Goal: Information Seeking & Learning: Learn about a topic

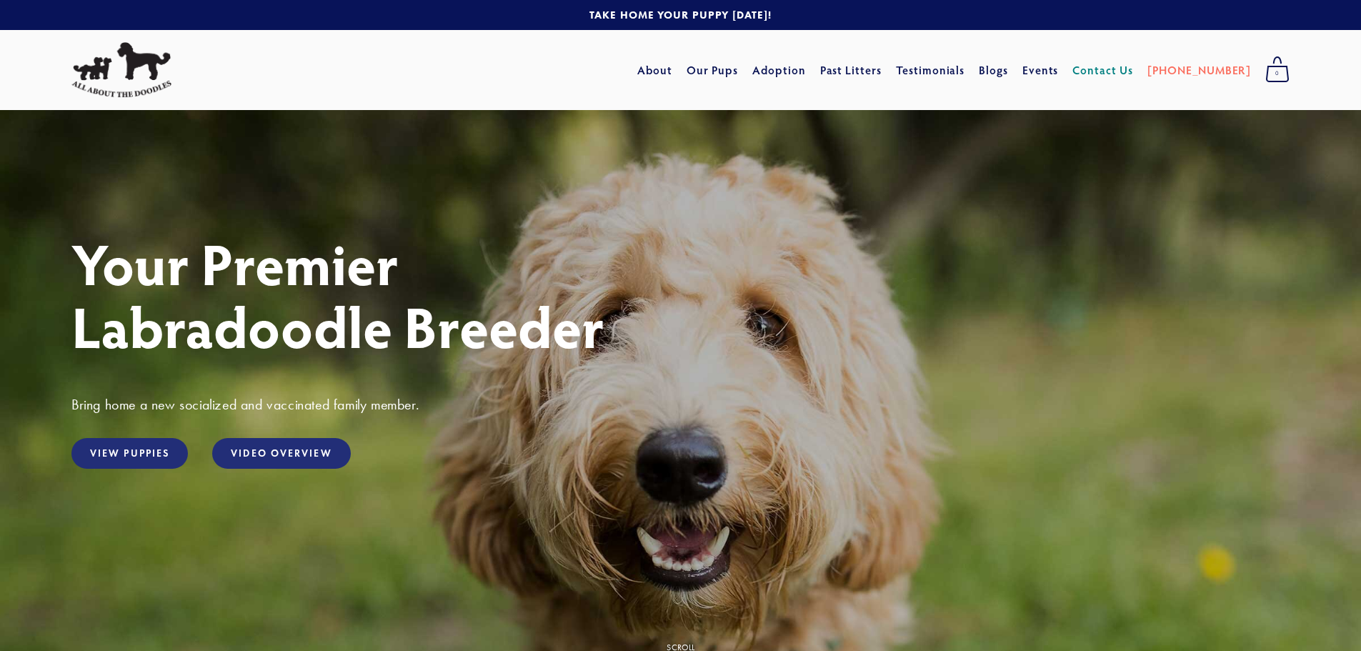
click at [1116, 71] on link "Contact Us" at bounding box center [1103, 70] width 61 height 26
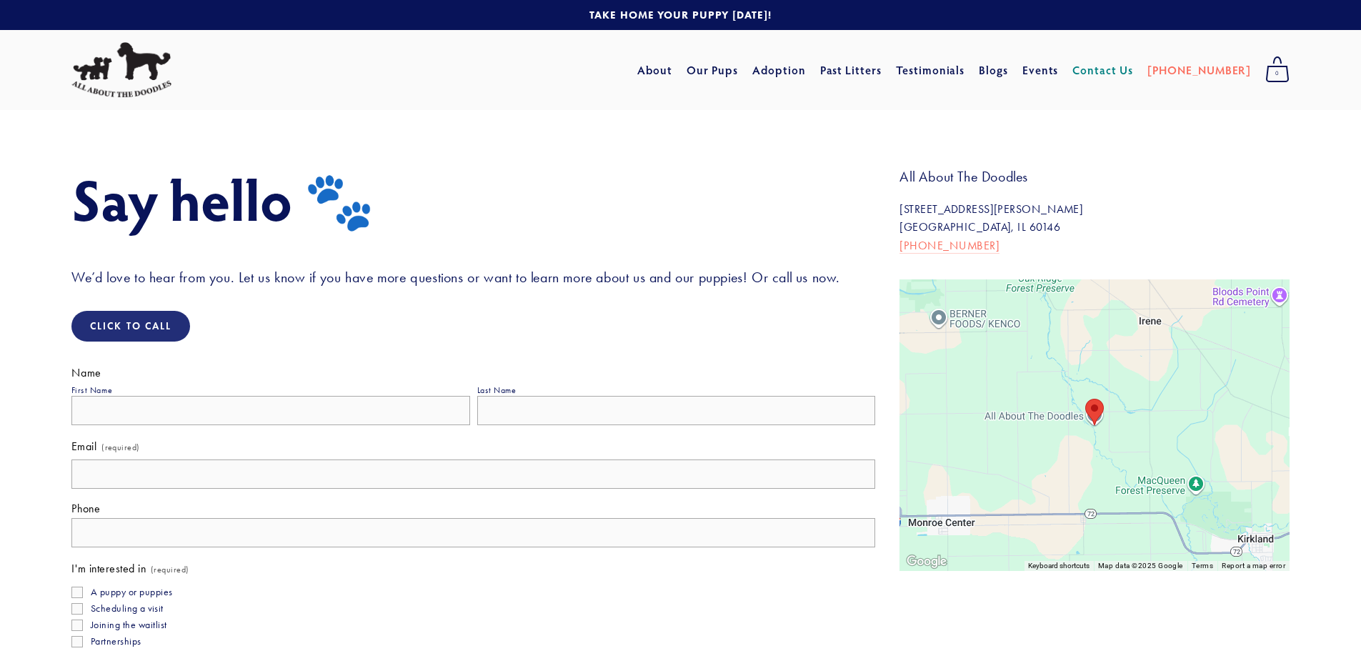
click at [1086, 399] on area "All About The Doodles 34697 Wheeler Rd Kirkland, IL 60146, United States" at bounding box center [1086, 399] width 0 height 0
click at [872, 126] on link "Mini" at bounding box center [849, 124] width 59 height 20
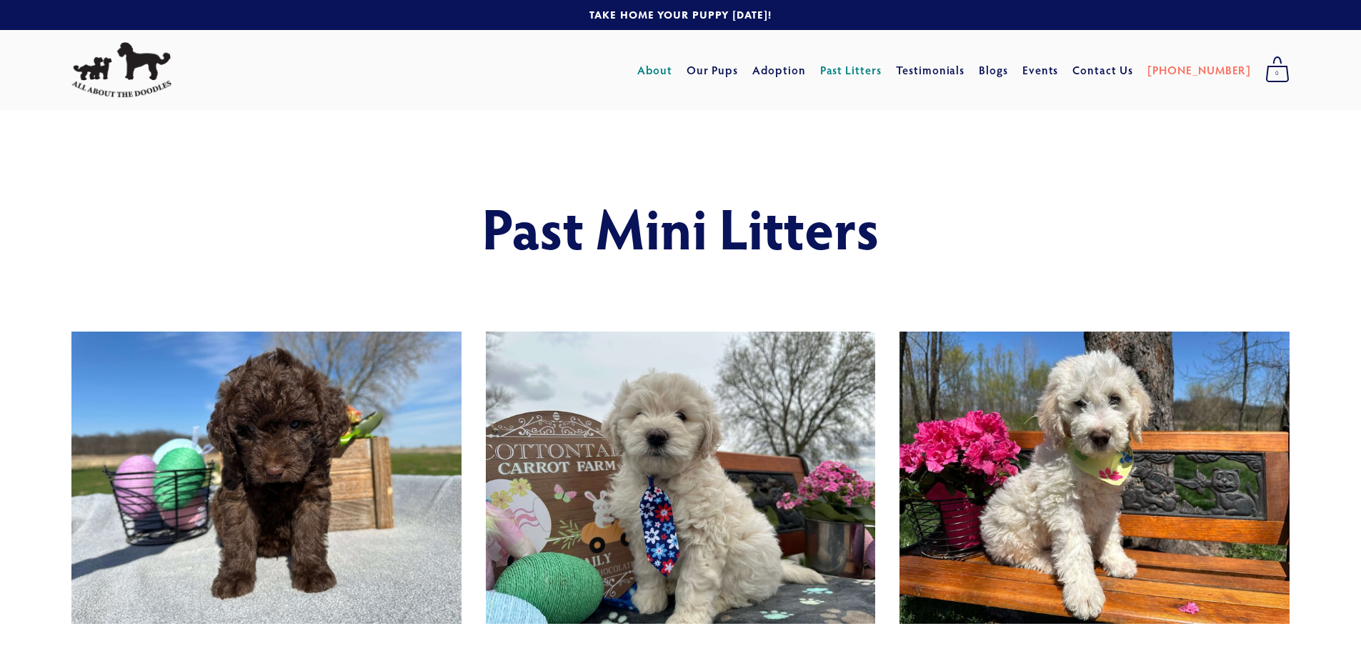
click at [672, 70] on link "About" at bounding box center [654, 70] width 35 height 26
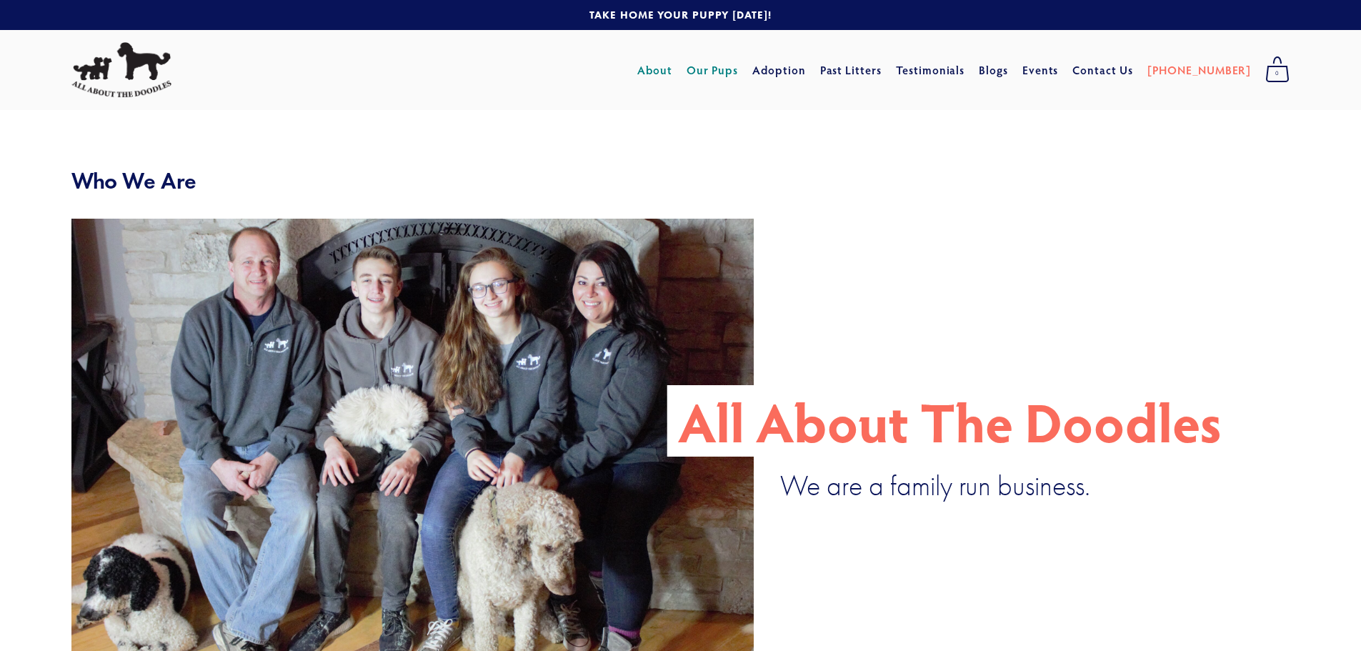
click at [739, 76] on link "Our Pups" at bounding box center [713, 70] width 52 height 26
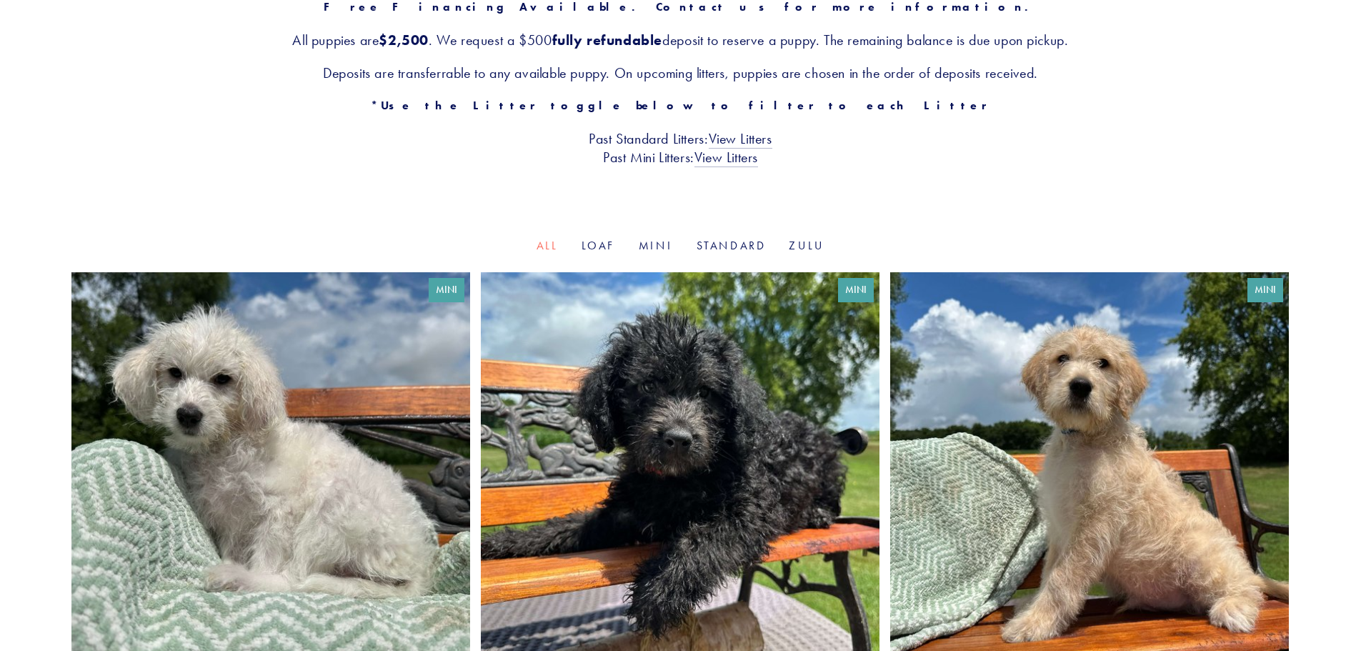
scroll to position [286, 0]
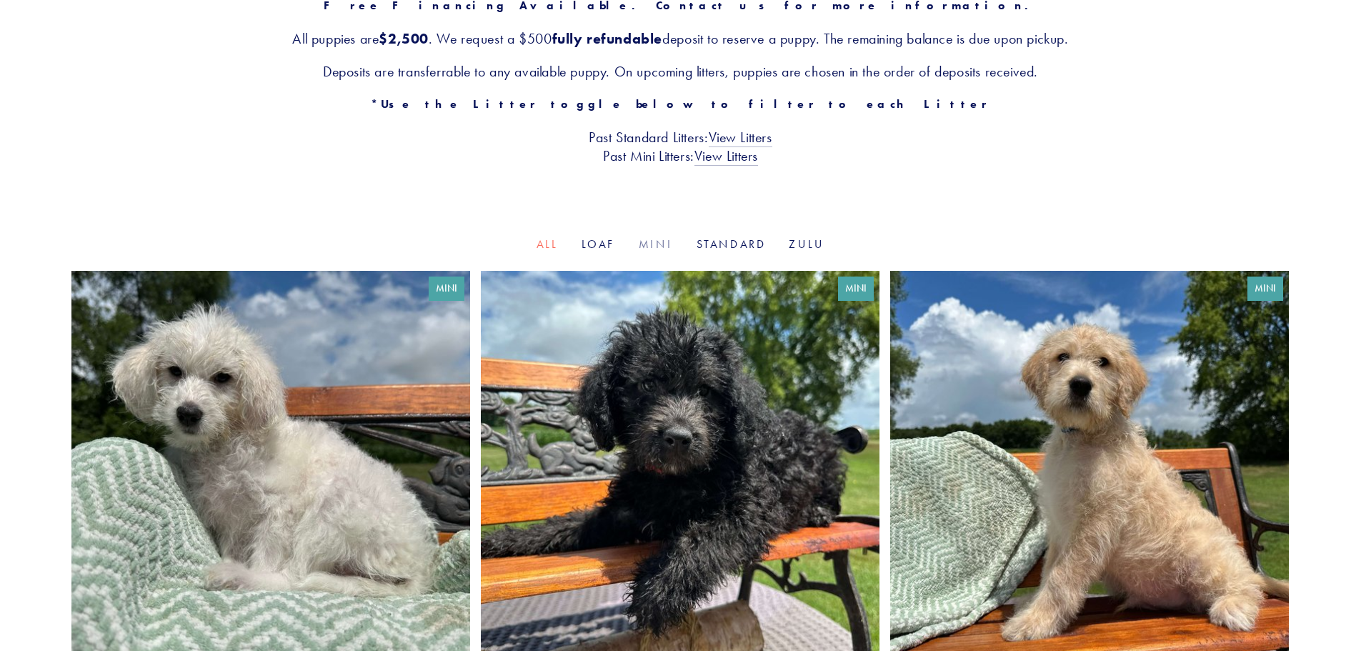
click at [657, 242] on link "Mini" at bounding box center [656, 244] width 35 height 14
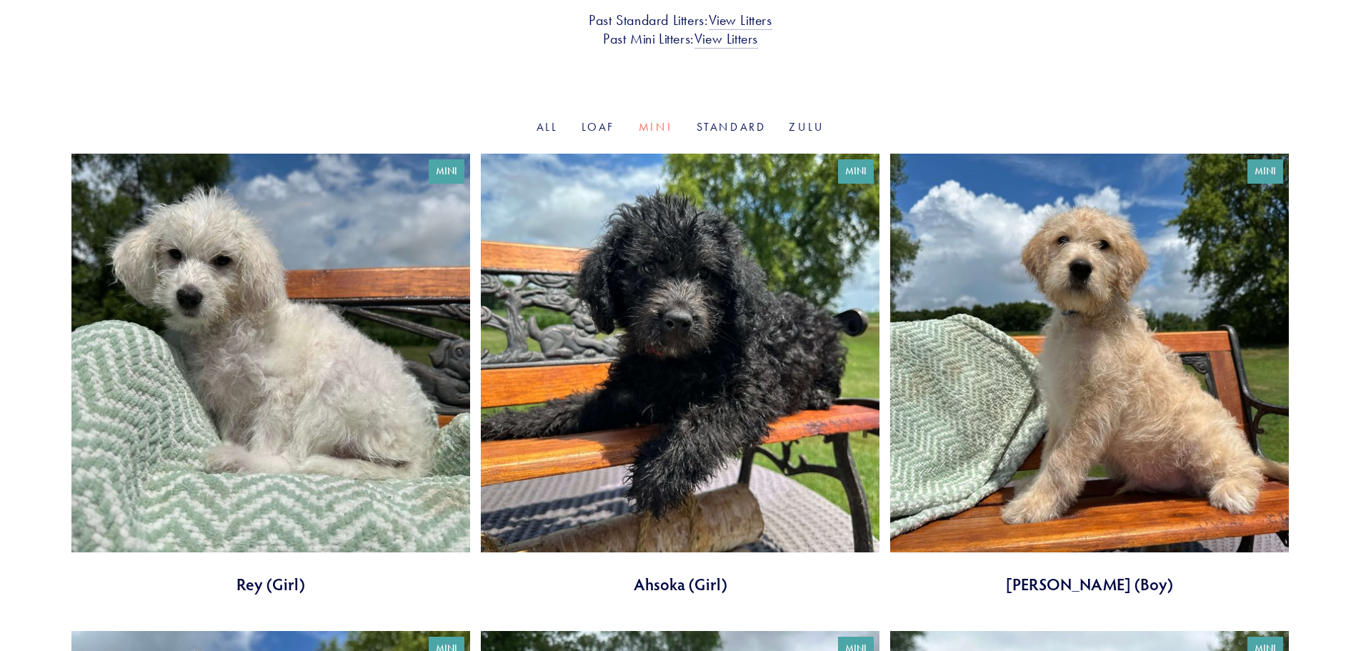
scroll to position [429, 0]
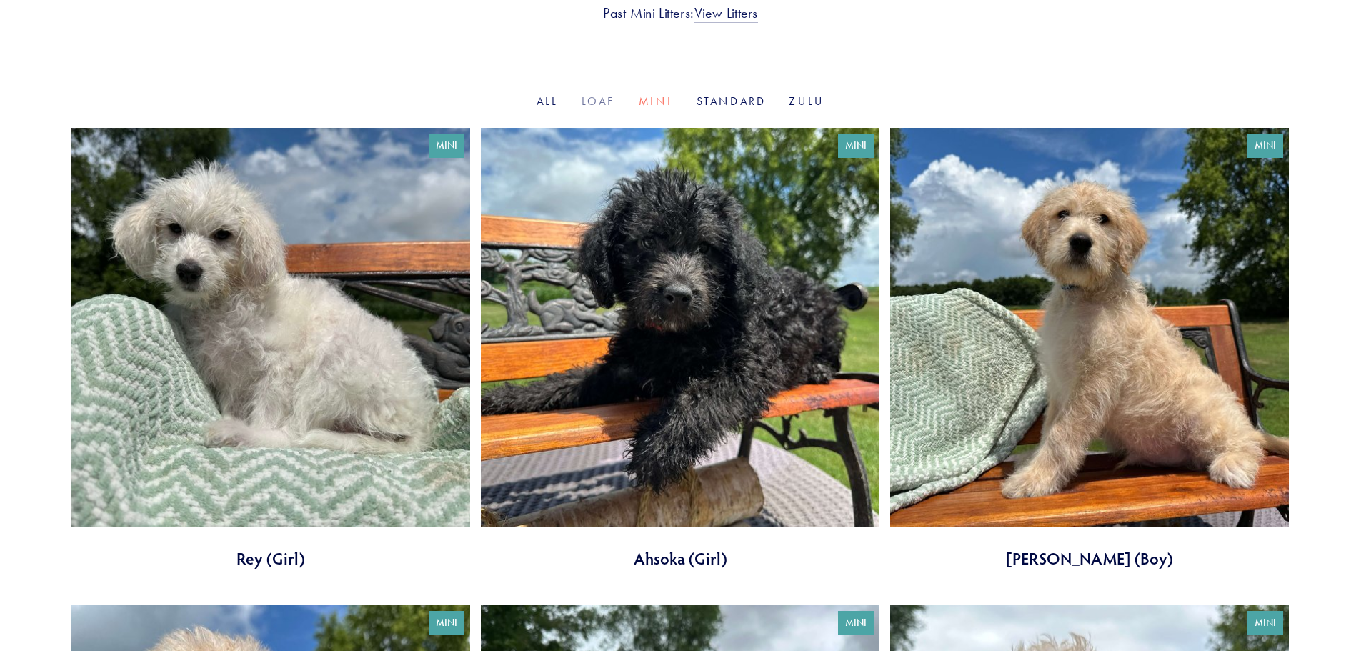
click at [601, 100] on link "Loaf" at bounding box center [599, 101] width 34 height 14
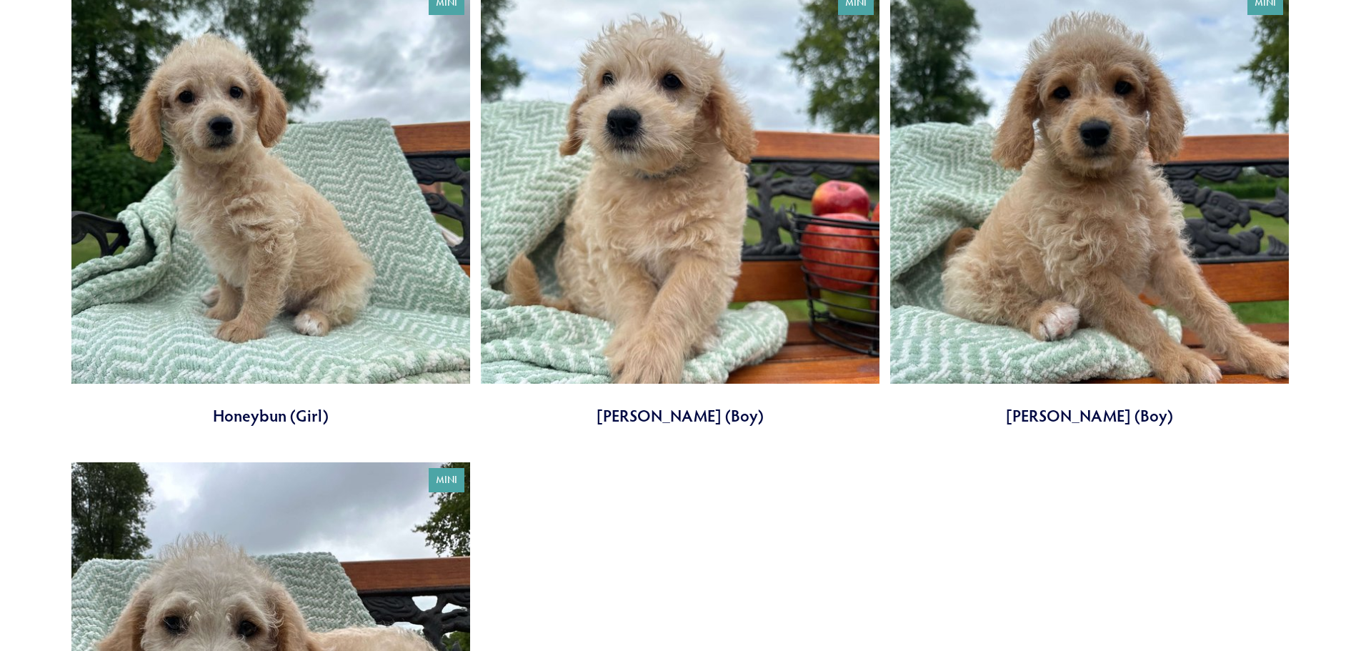
scroll to position [429, 0]
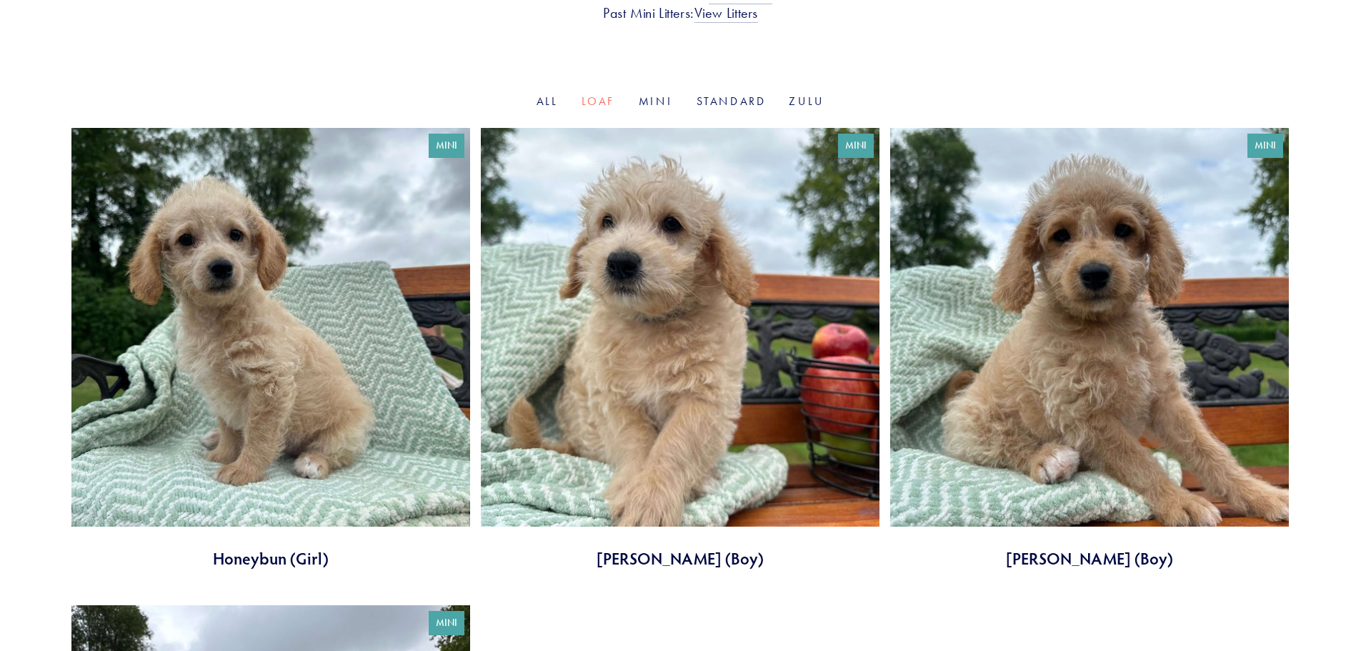
click at [696, 307] on link at bounding box center [680, 349] width 399 height 442
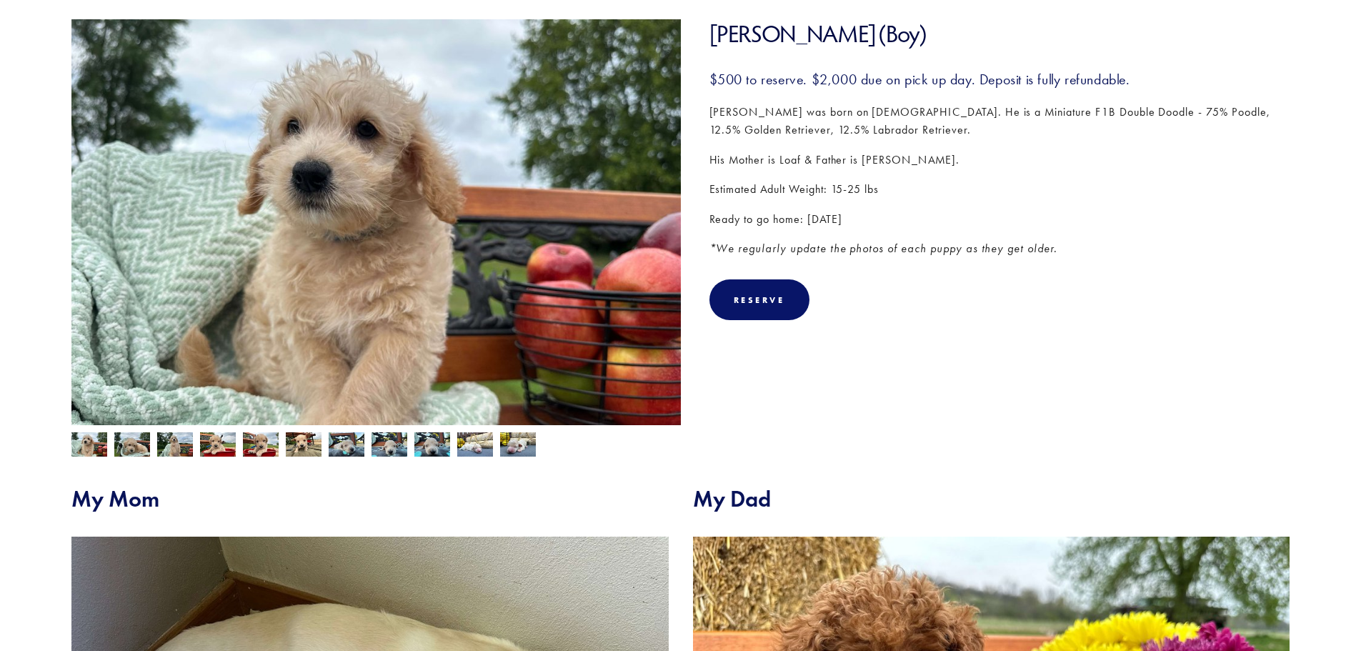
scroll to position [214, 0]
click at [89, 450] on img at bounding box center [89, 446] width 36 height 27
click at [135, 446] on img at bounding box center [132, 445] width 36 height 27
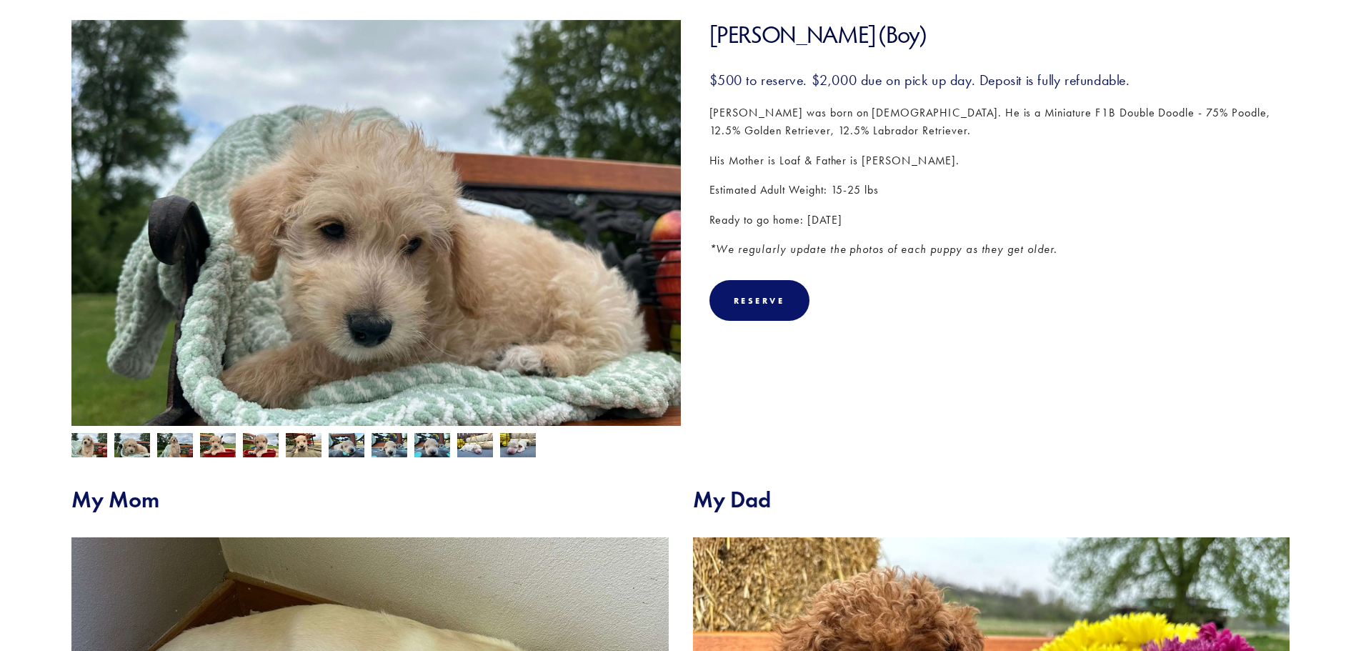
click at [178, 449] on img at bounding box center [175, 446] width 36 height 27
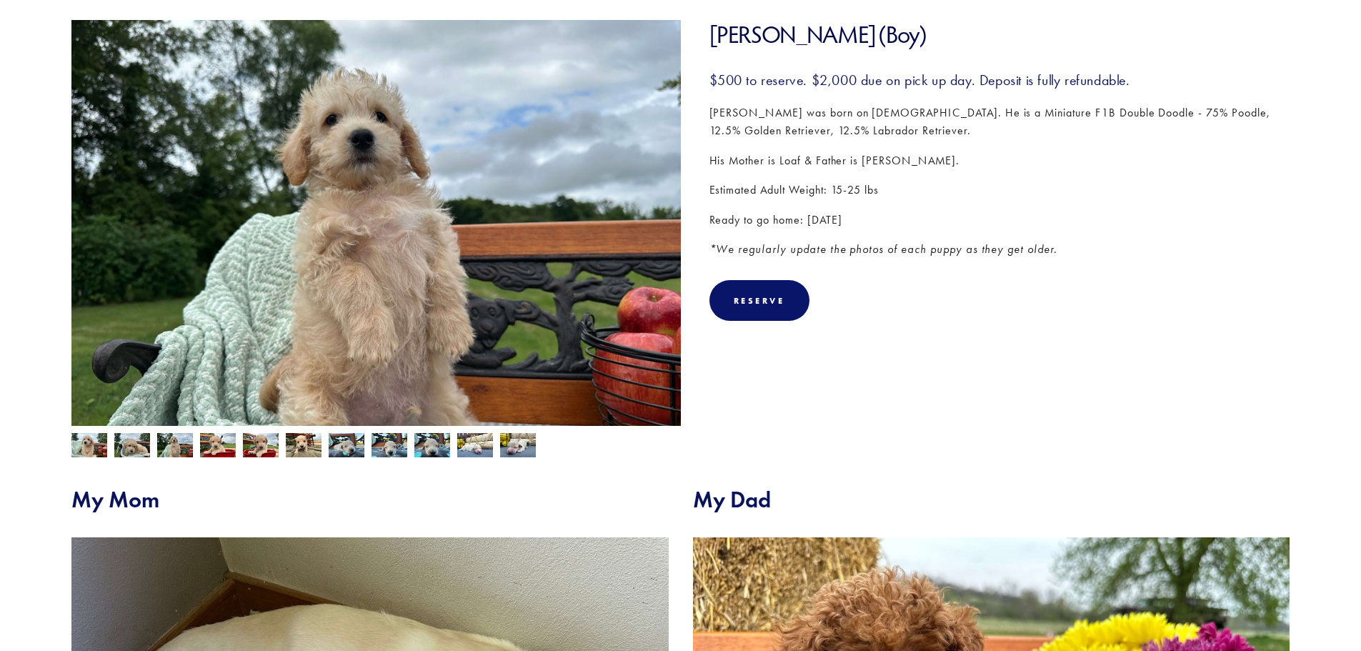
click at [211, 446] on img at bounding box center [218, 446] width 36 height 27
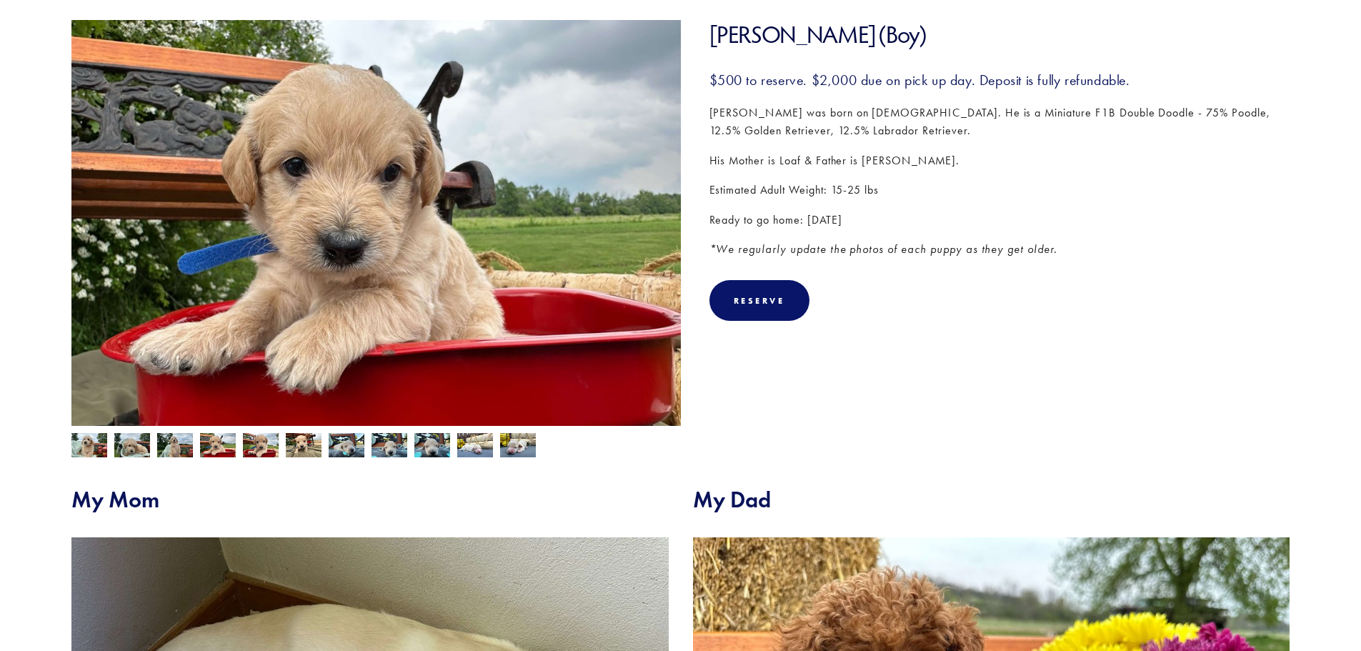
click at [263, 447] on img at bounding box center [261, 446] width 36 height 27
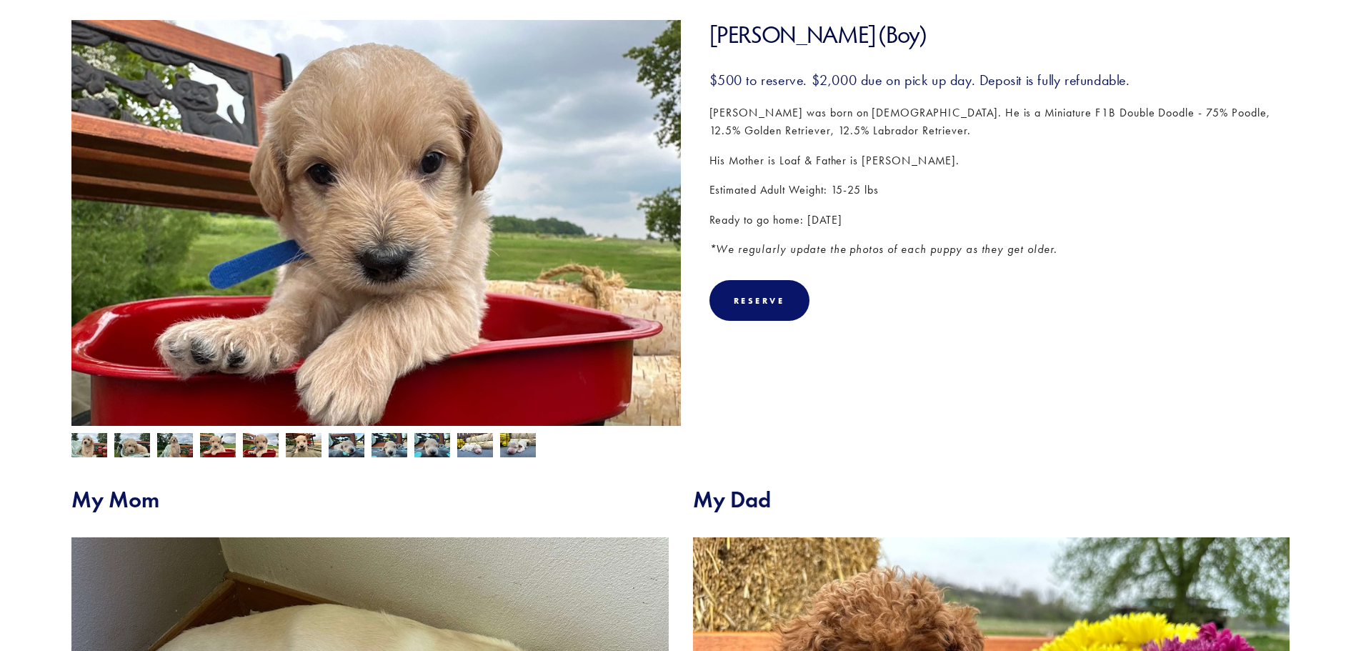
click at [301, 450] on img at bounding box center [304, 446] width 36 height 27
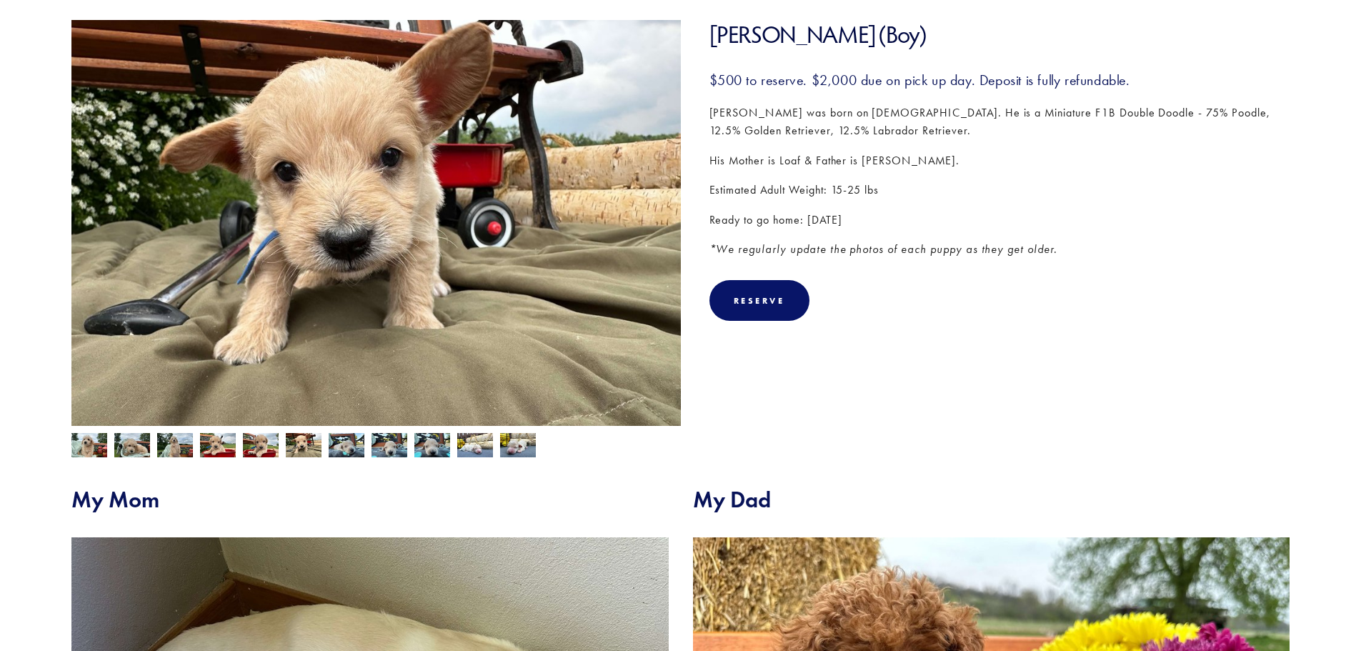
click at [349, 449] on img at bounding box center [347, 445] width 36 height 27
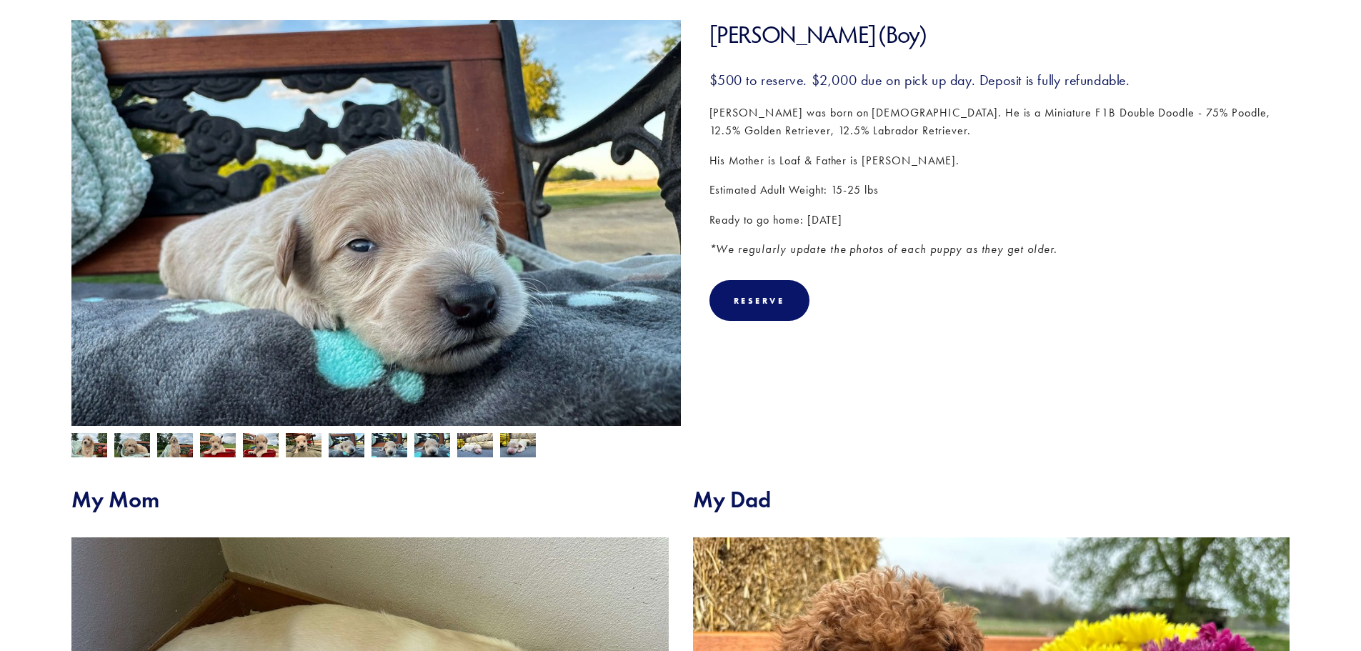
click at [389, 450] on img at bounding box center [390, 445] width 36 height 27
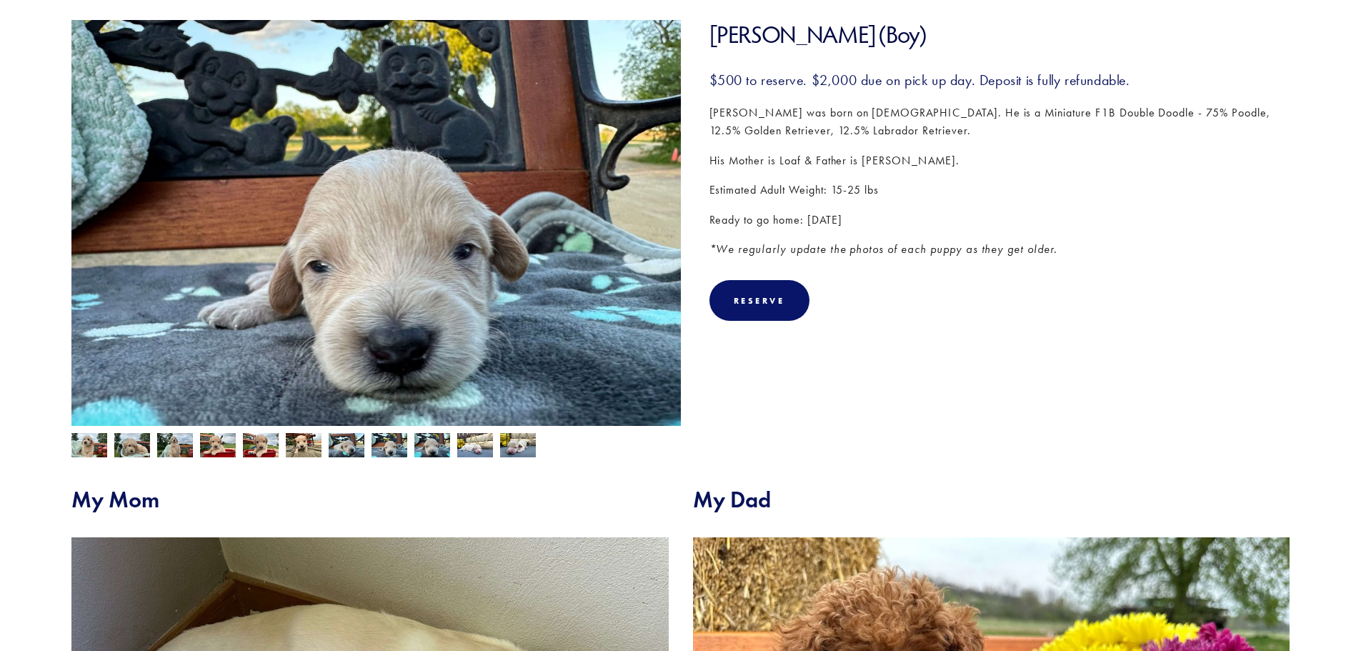
click at [431, 453] on img at bounding box center [432, 445] width 36 height 27
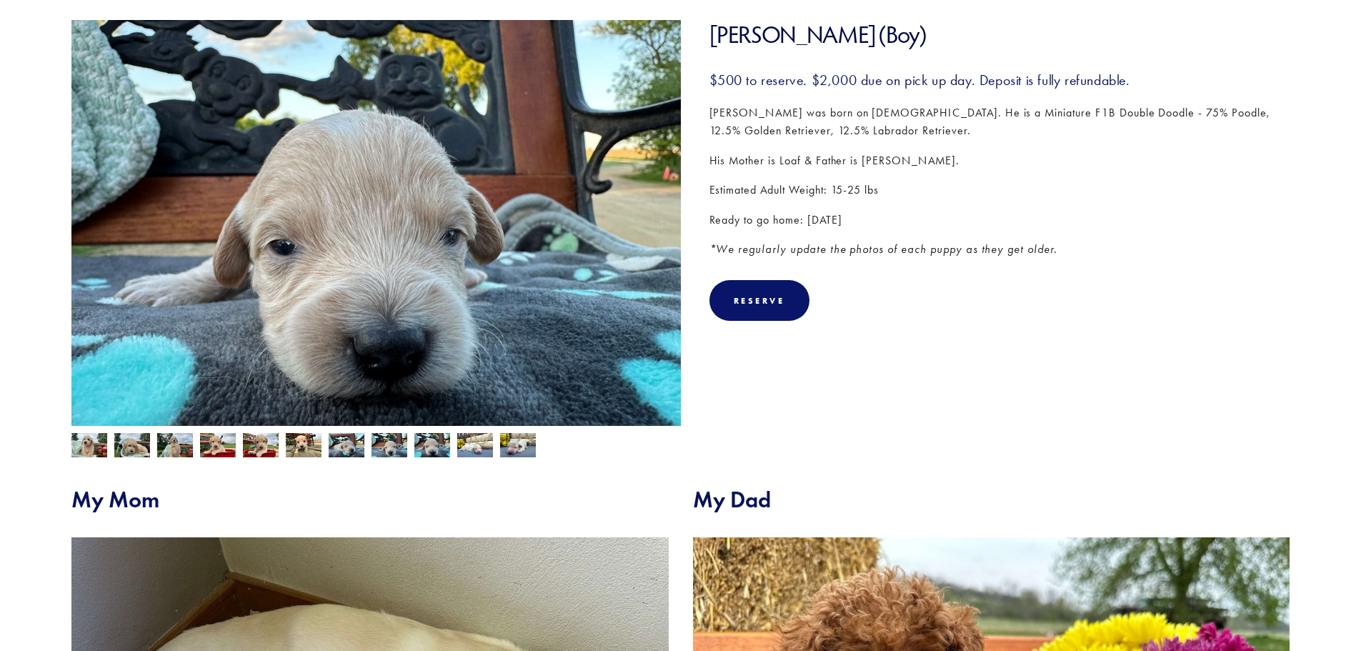
click at [470, 452] on img at bounding box center [475, 445] width 36 height 27
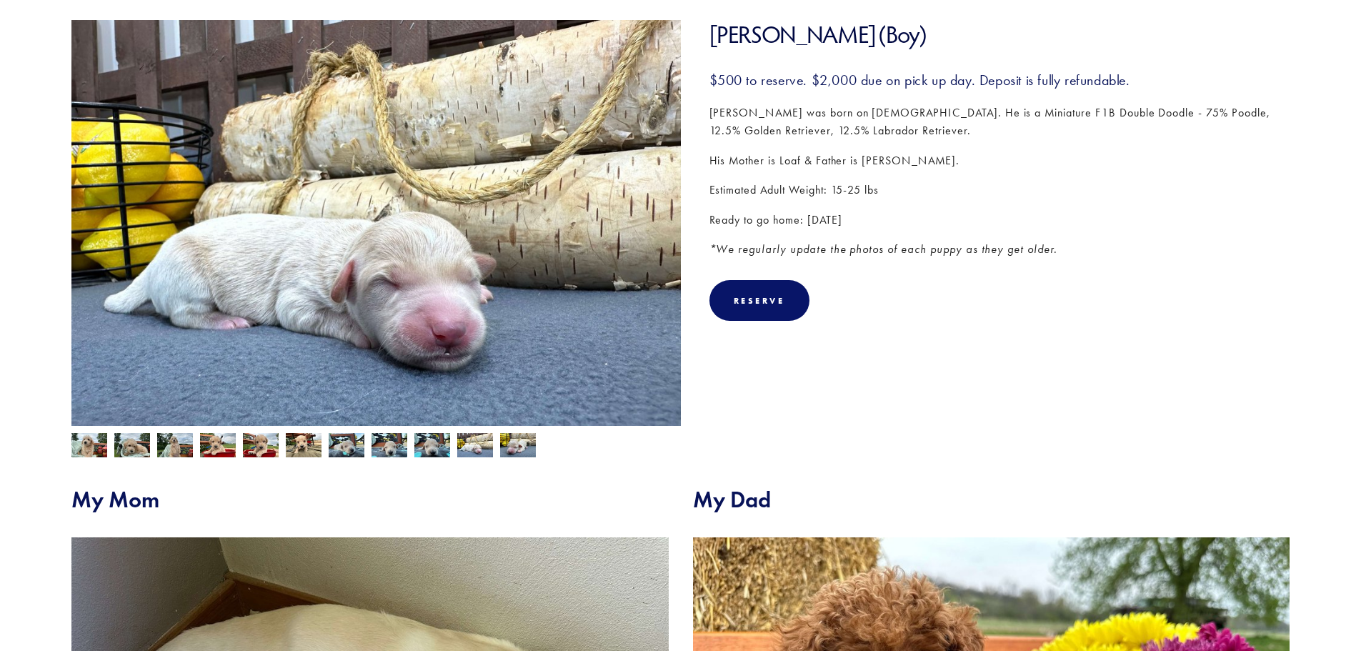
click at [523, 449] on img at bounding box center [518, 445] width 36 height 27
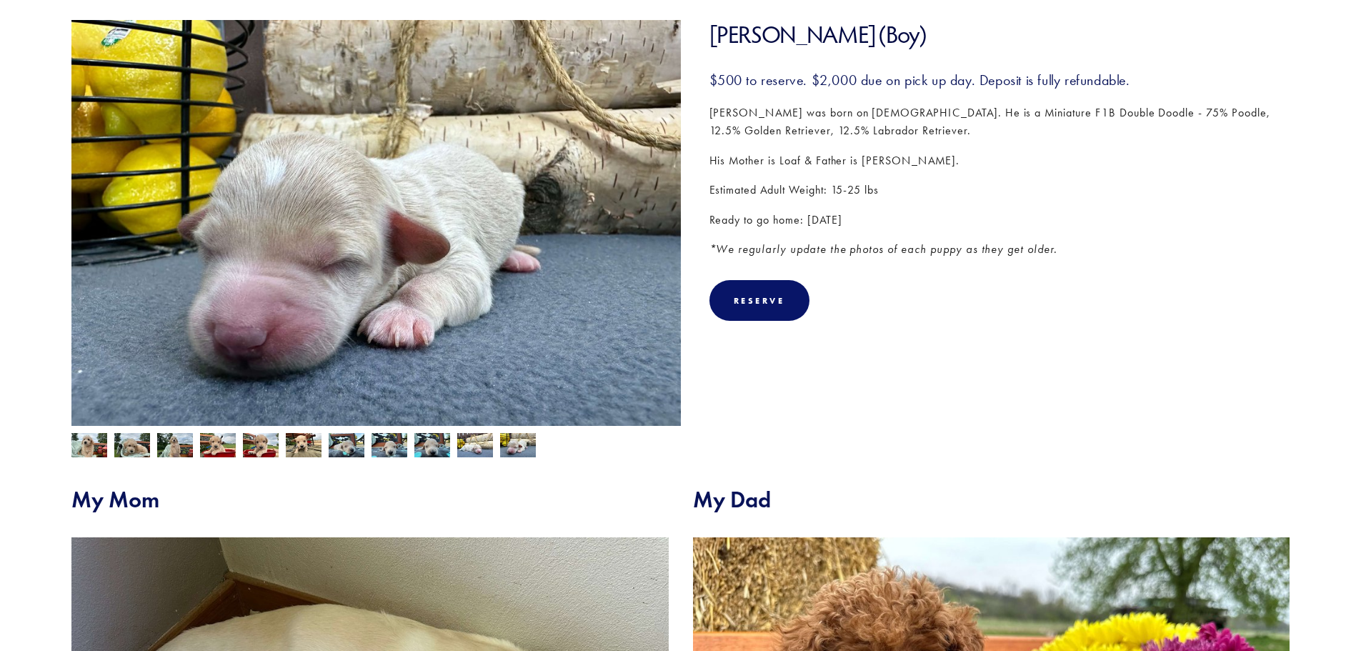
click at [472, 451] on img at bounding box center [475, 445] width 36 height 27
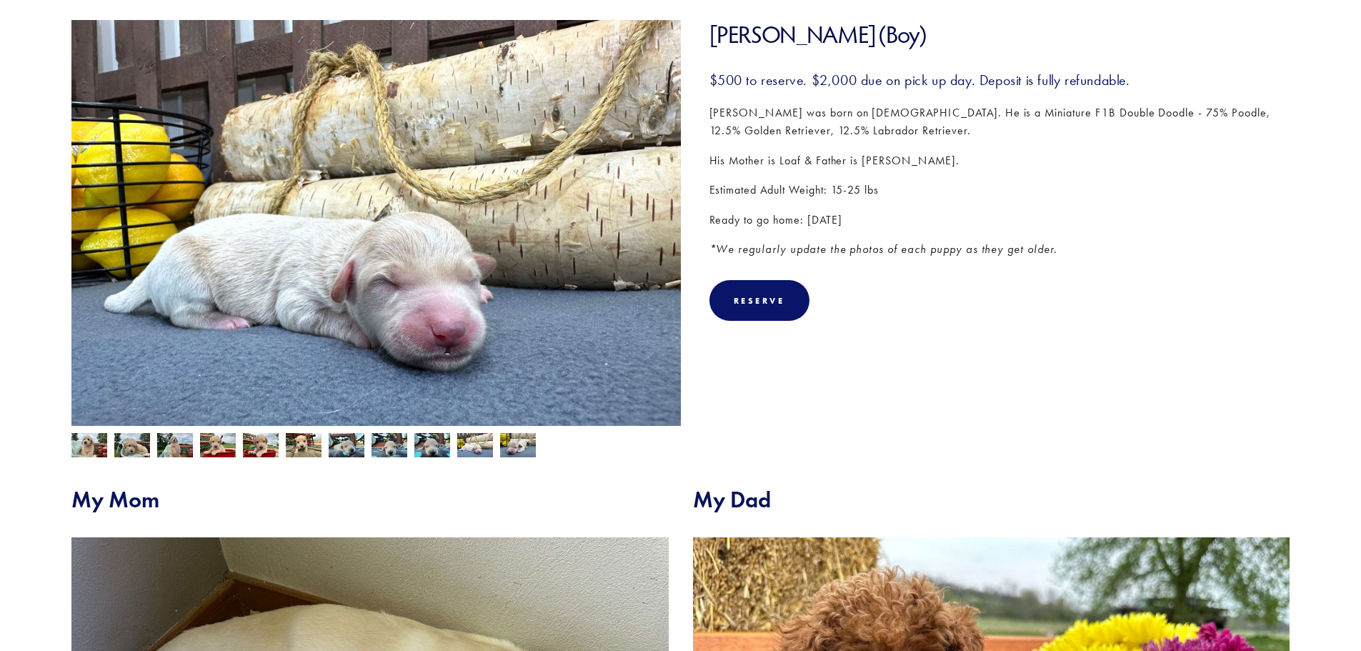
click at [434, 448] on img at bounding box center [432, 445] width 36 height 27
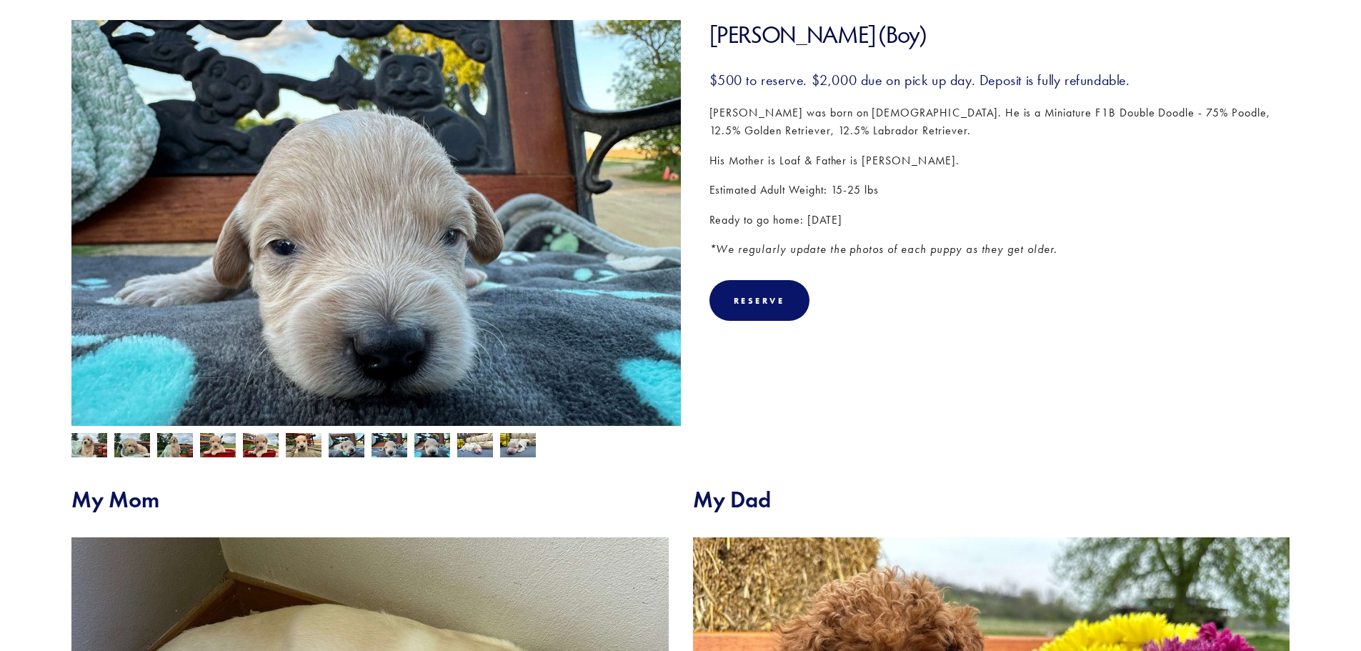
click at [394, 446] on img at bounding box center [390, 445] width 36 height 27
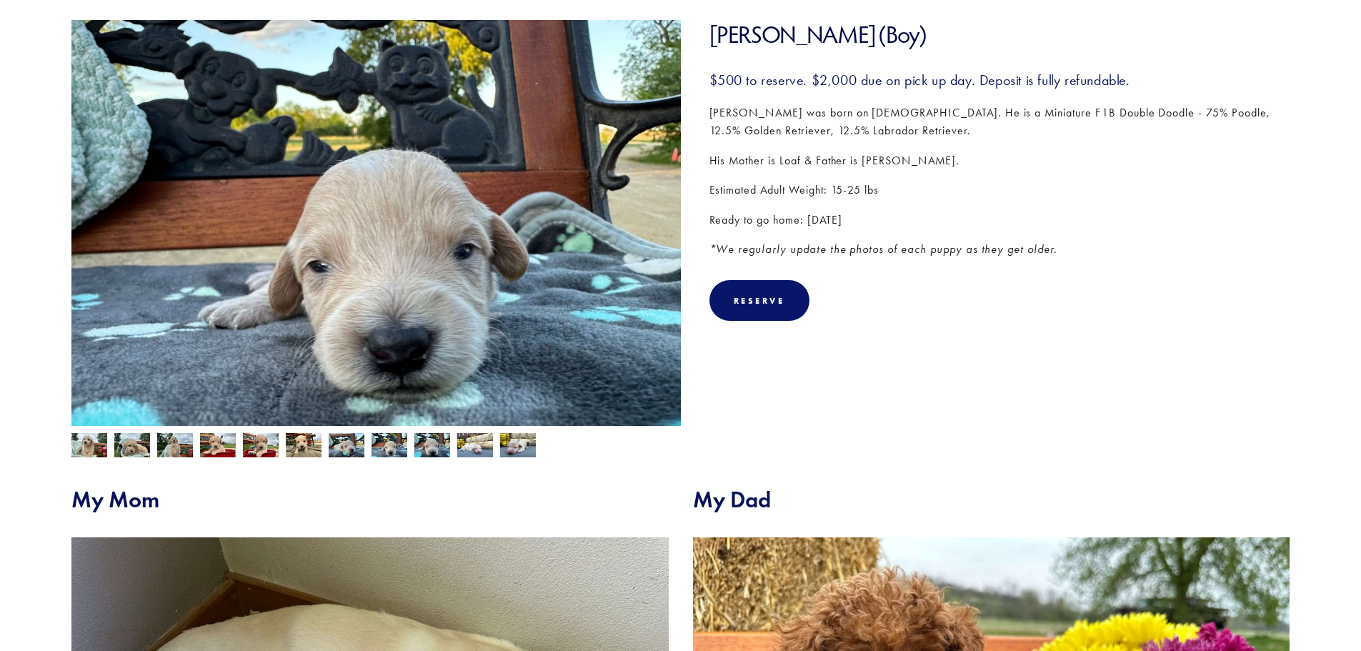
click at [354, 447] on img at bounding box center [347, 445] width 36 height 27
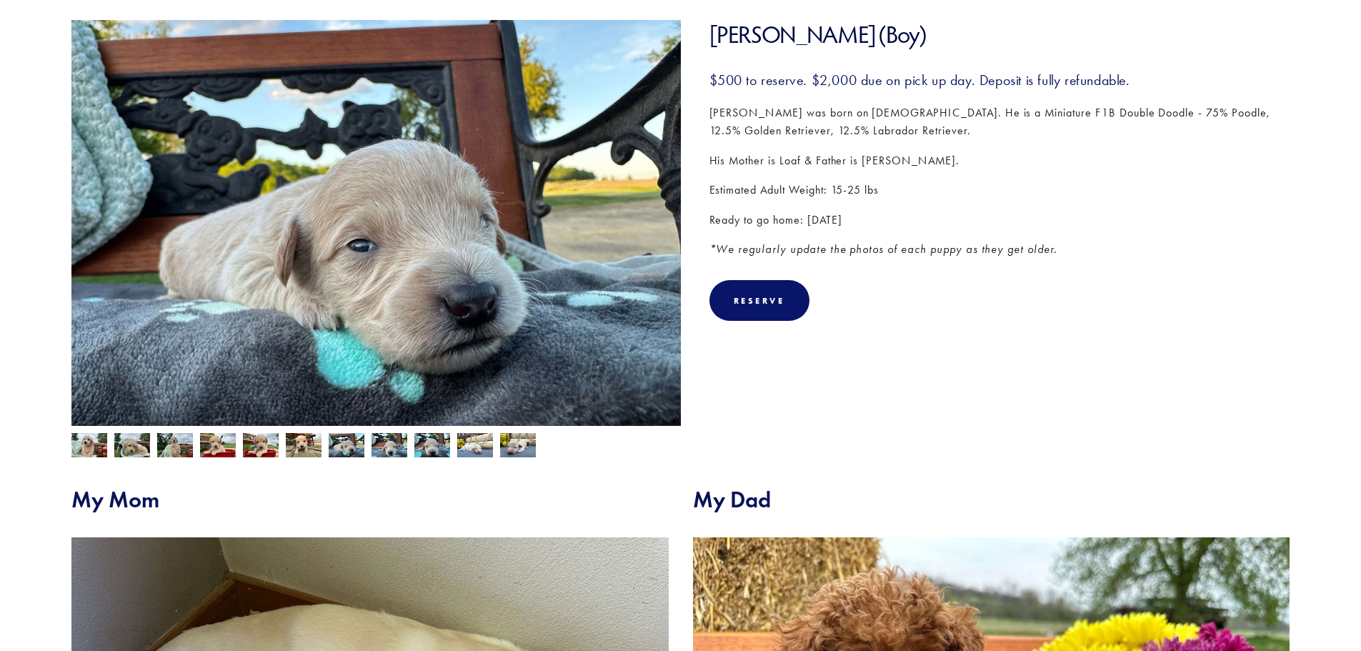
click at [314, 447] on img at bounding box center [304, 446] width 36 height 27
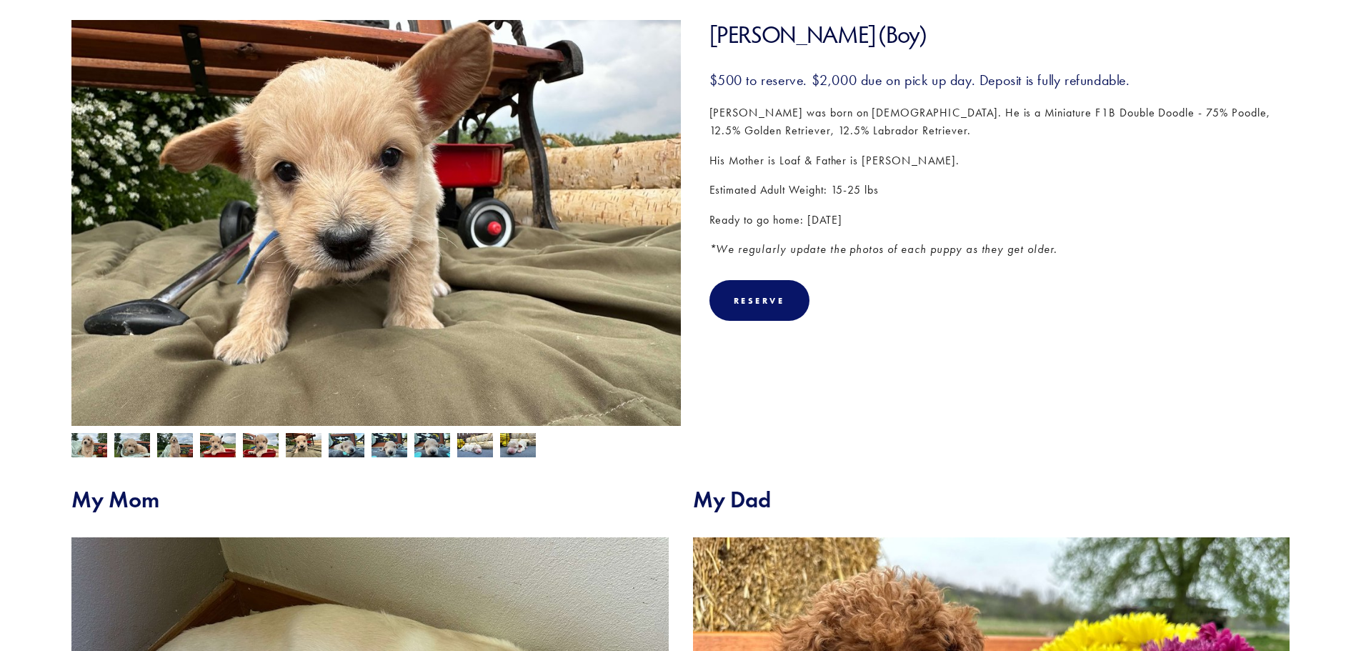
click at [267, 447] on img at bounding box center [261, 446] width 36 height 27
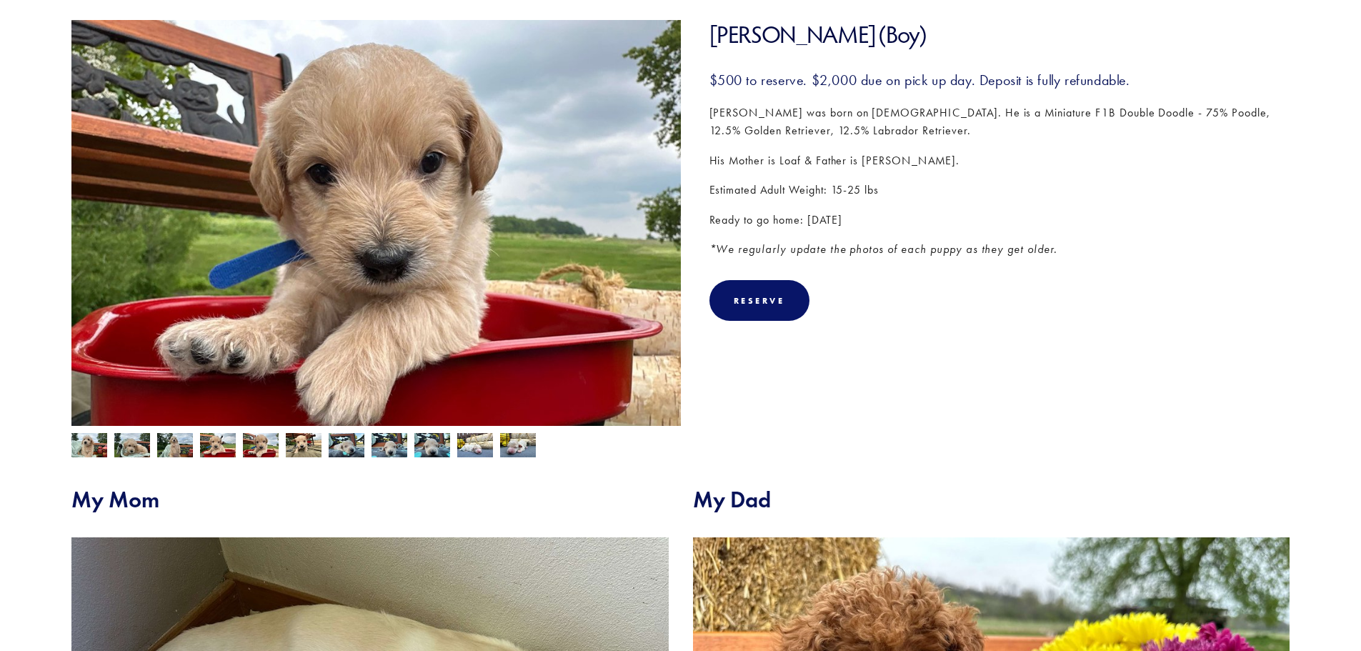
click at [217, 449] on img at bounding box center [218, 446] width 36 height 27
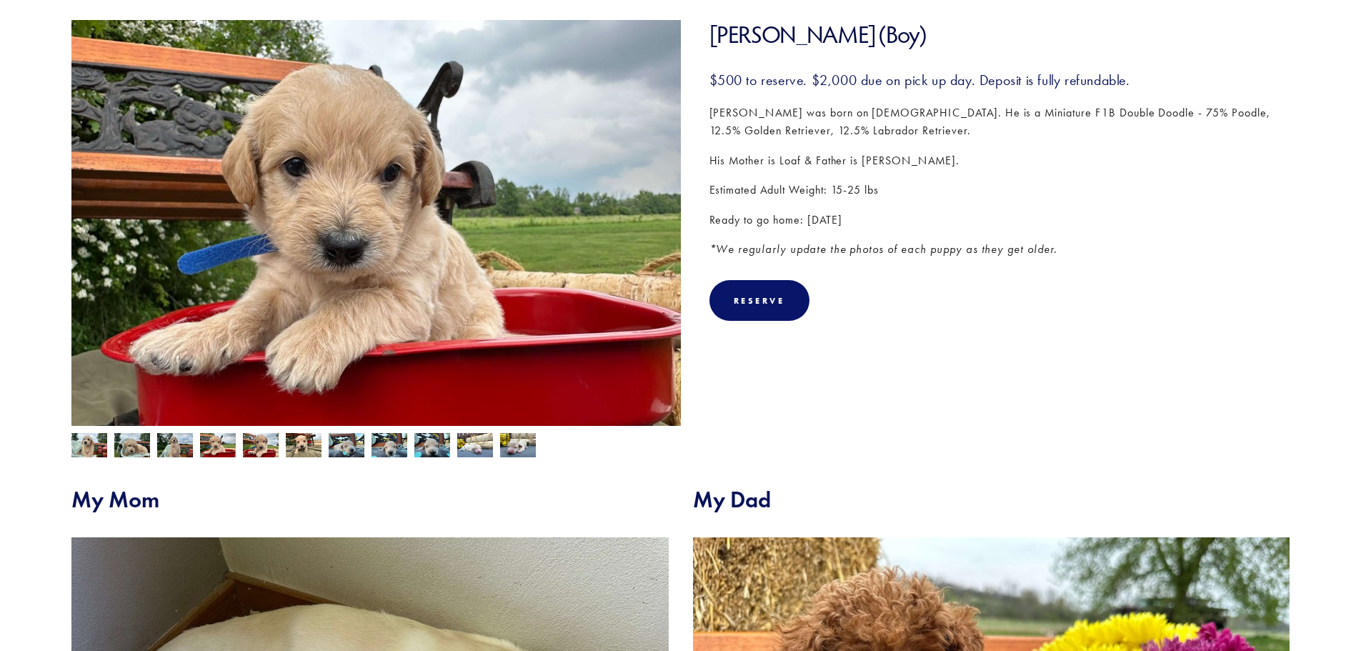
click at [182, 447] on img at bounding box center [175, 446] width 36 height 27
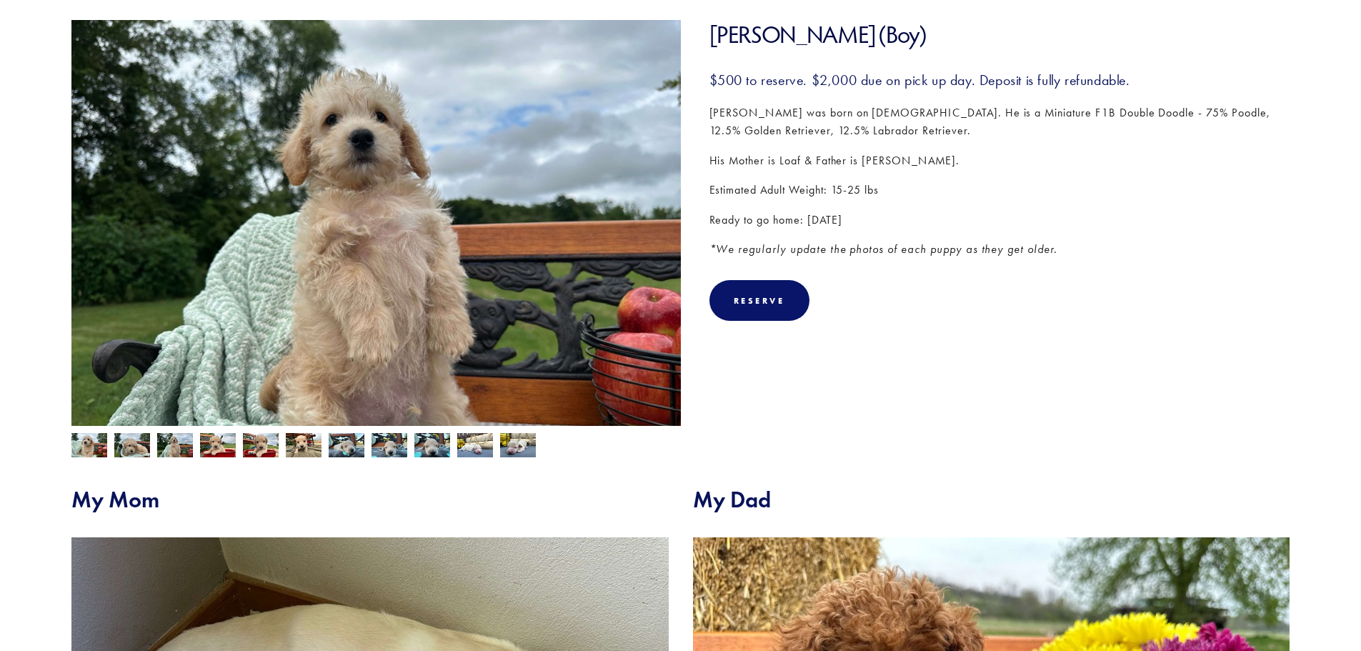
click at [131, 447] on img at bounding box center [132, 445] width 36 height 27
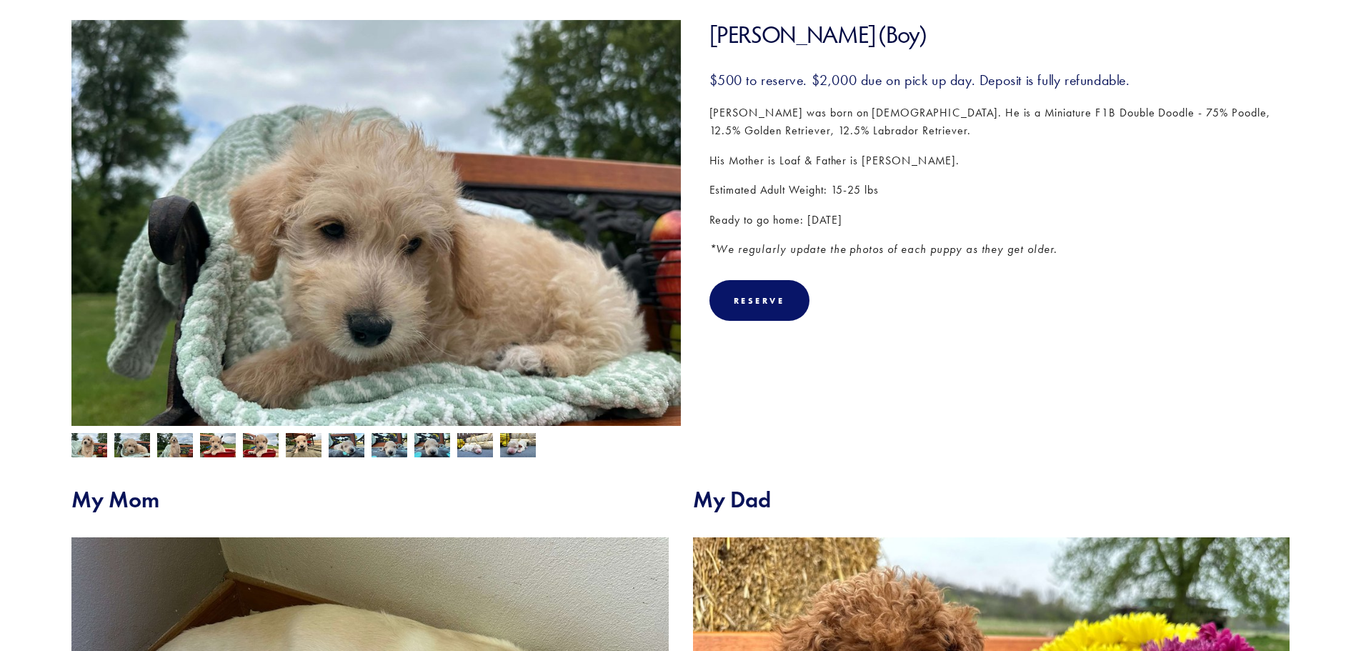
click at [91, 444] on img at bounding box center [89, 446] width 36 height 27
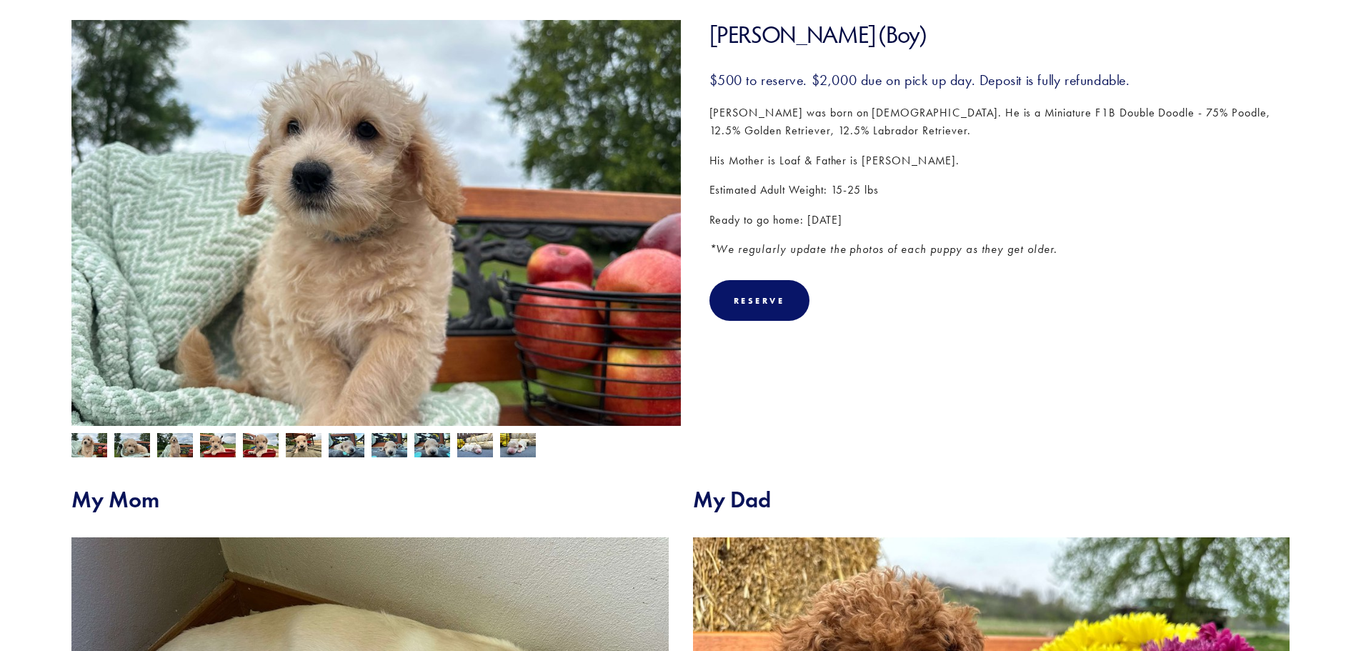
click at [83, 439] on img at bounding box center [89, 446] width 36 height 27
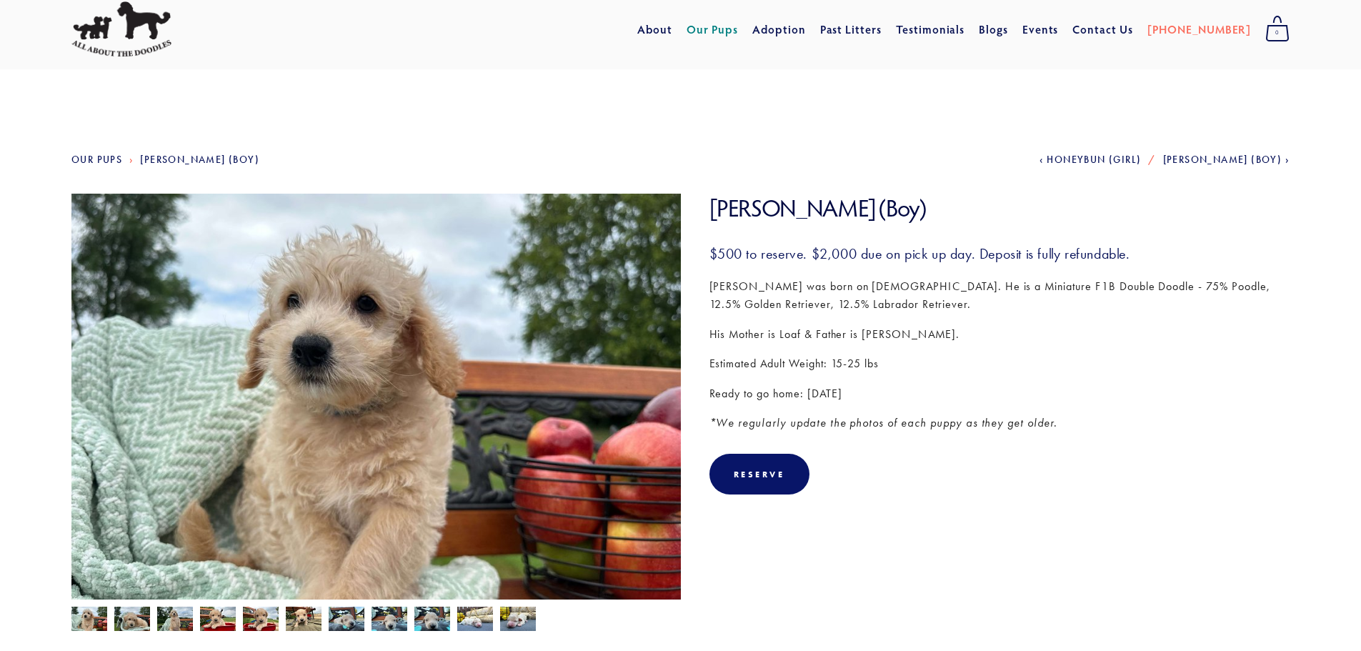
scroll to position [0, 0]
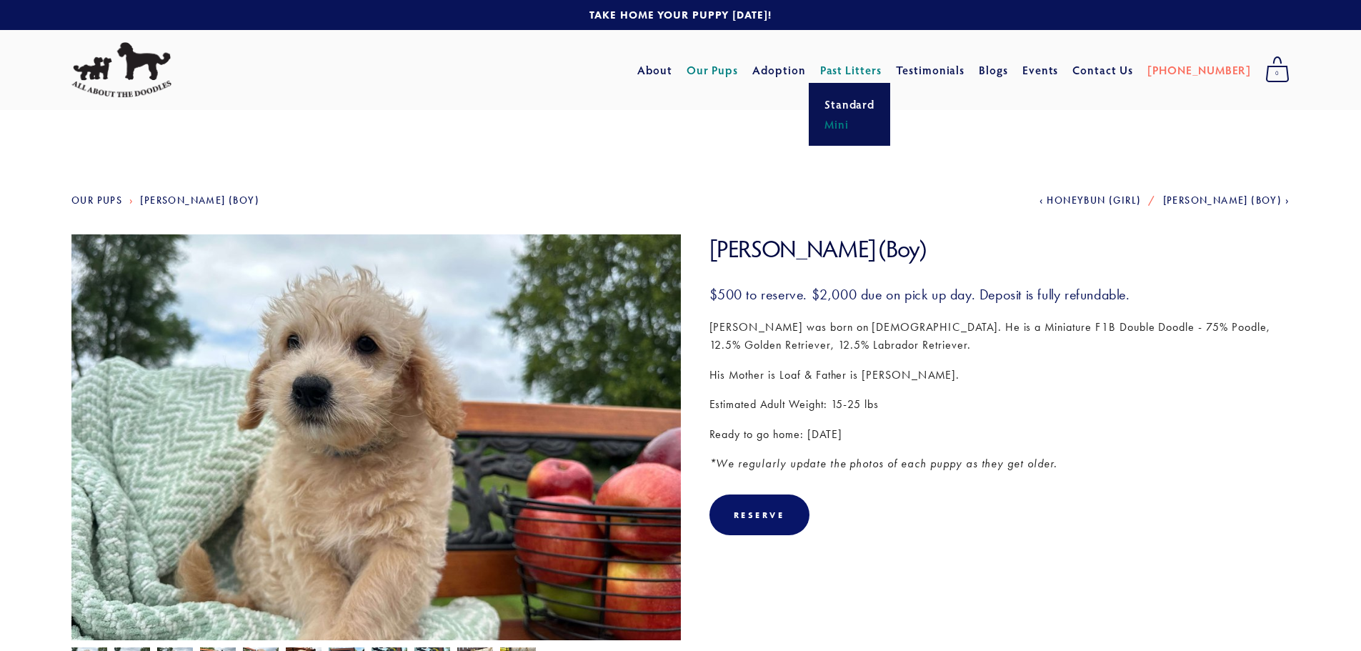
click at [867, 125] on link "Mini" at bounding box center [849, 124] width 59 height 20
